Goal: Check status

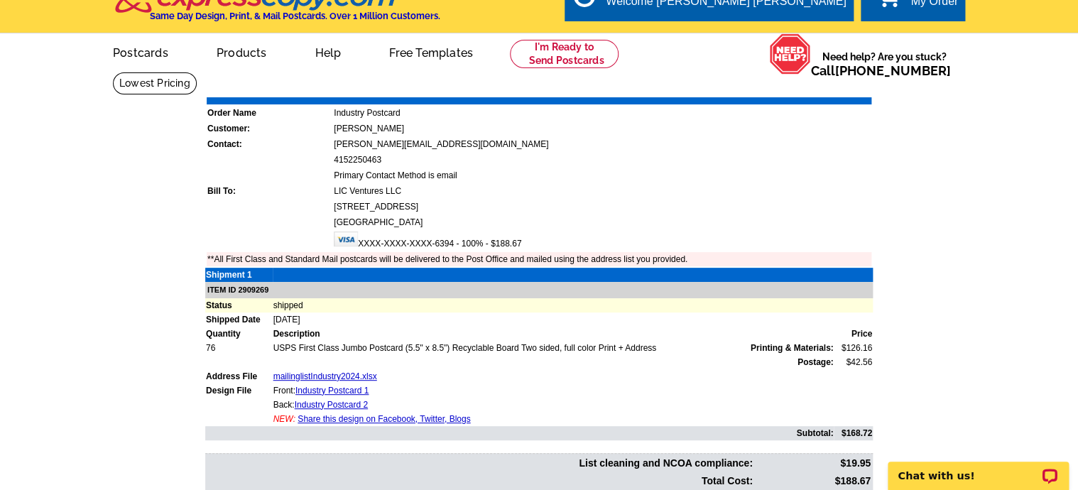
scroll to position [6, 0]
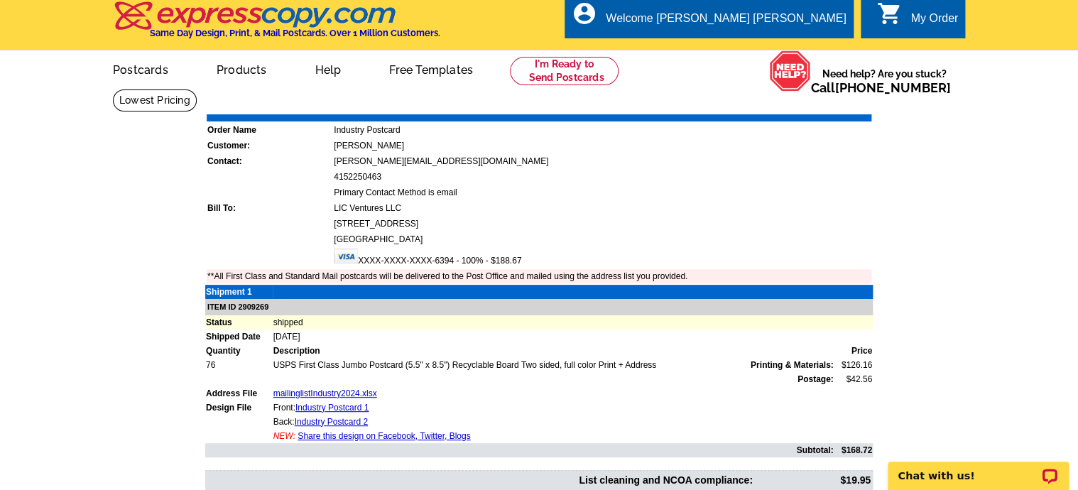
click at [19, 16] on header "local_phone Same Day Design, Print, & Mail Postcards. Over 1 Million Customers.…" at bounding box center [539, 21] width 1078 height 55
click at [979, 306] on main "Order Number: 1456310 Download Invoice | Print Invoice Order Name Industry Post…" at bounding box center [539, 348] width 1078 height 518
drag, startPoint x: 986, startPoint y: 305, endPoint x: 1298, endPoint y: 290, distance: 312.8
click at [1077, 290] on main "Order Number: 1456310 Download Invoice | Print Invoice Order Name Industry Post…" at bounding box center [539, 348] width 1078 height 518
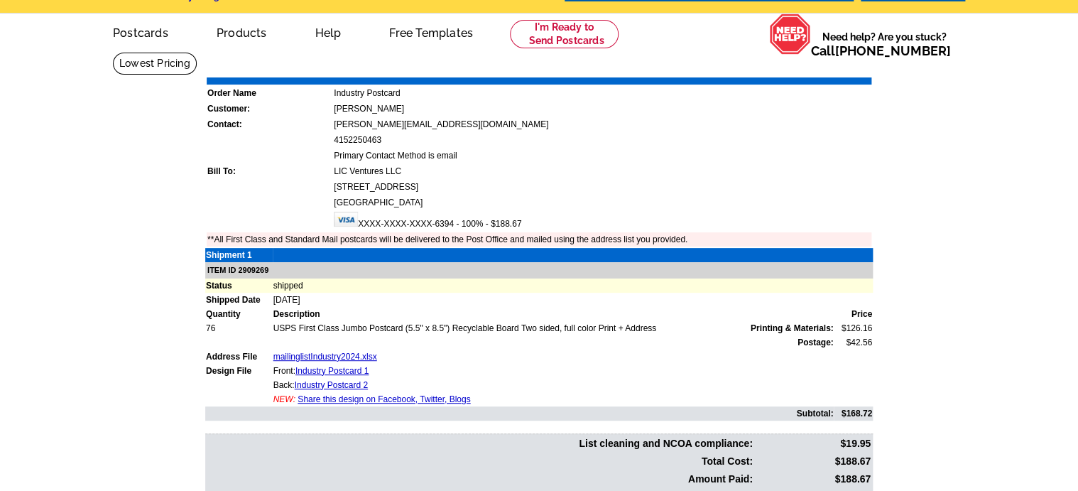
click at [673, 181] on td "[STREET_ADDRESS]" at bounding box center [602, 187] width 538 height 14
drag, startPoint x: 712, startPoint y: 157, endPoint x: 692, endPoint y: 148, distance: 21.9
click at [627, 146] on tbody "Order Name Industry Postcard Customer: [PERSON_NAME] Contact: [PERSON_NAME][EMA…" at bounding box center [539, 161] width 665 height 169
click at [730, 167] on td "LIC Ventures LLC" at bounding box center [602, 171] width 538 height 14
drag, startPoint x: 992, startPoint y: 126, endPoint x: 846, endPoint y: 117, distance: 145.9
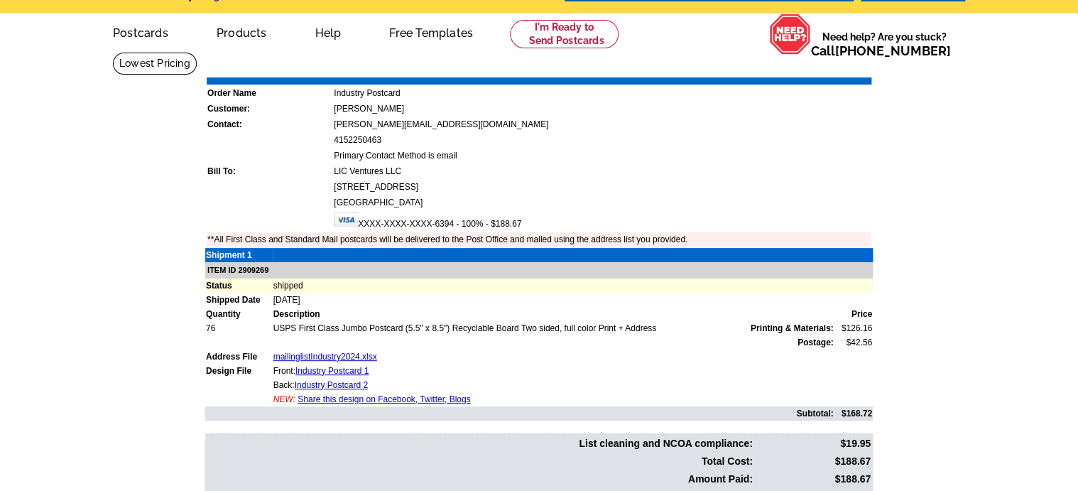
click at [846, 117] on main "Order Number: 1456310 Download Invoice | Print Invoice Order Name Industry Post…" at bounding box center [539, 311] width 1078 height 518
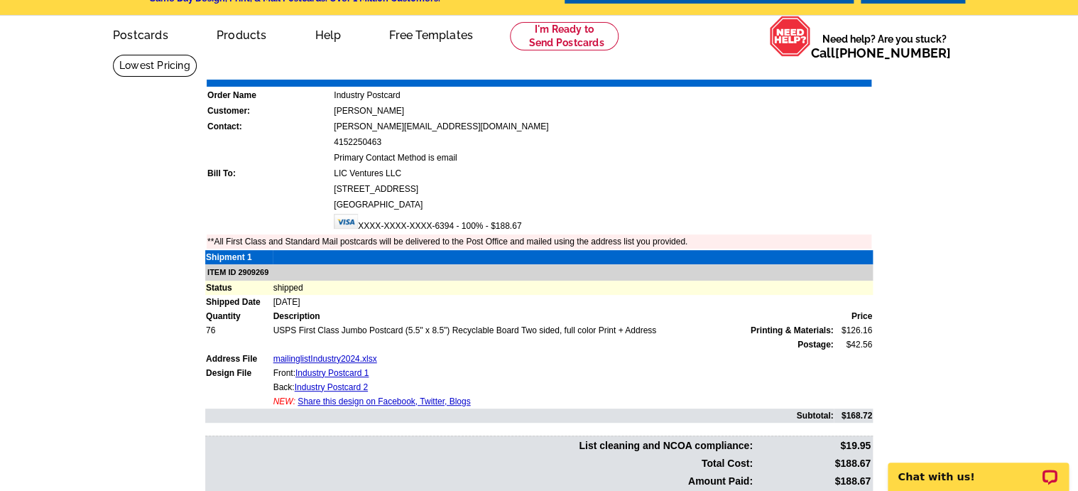
scroll to position [37, 0]
